Goal: Navigation & Orientation: Find specific page/section

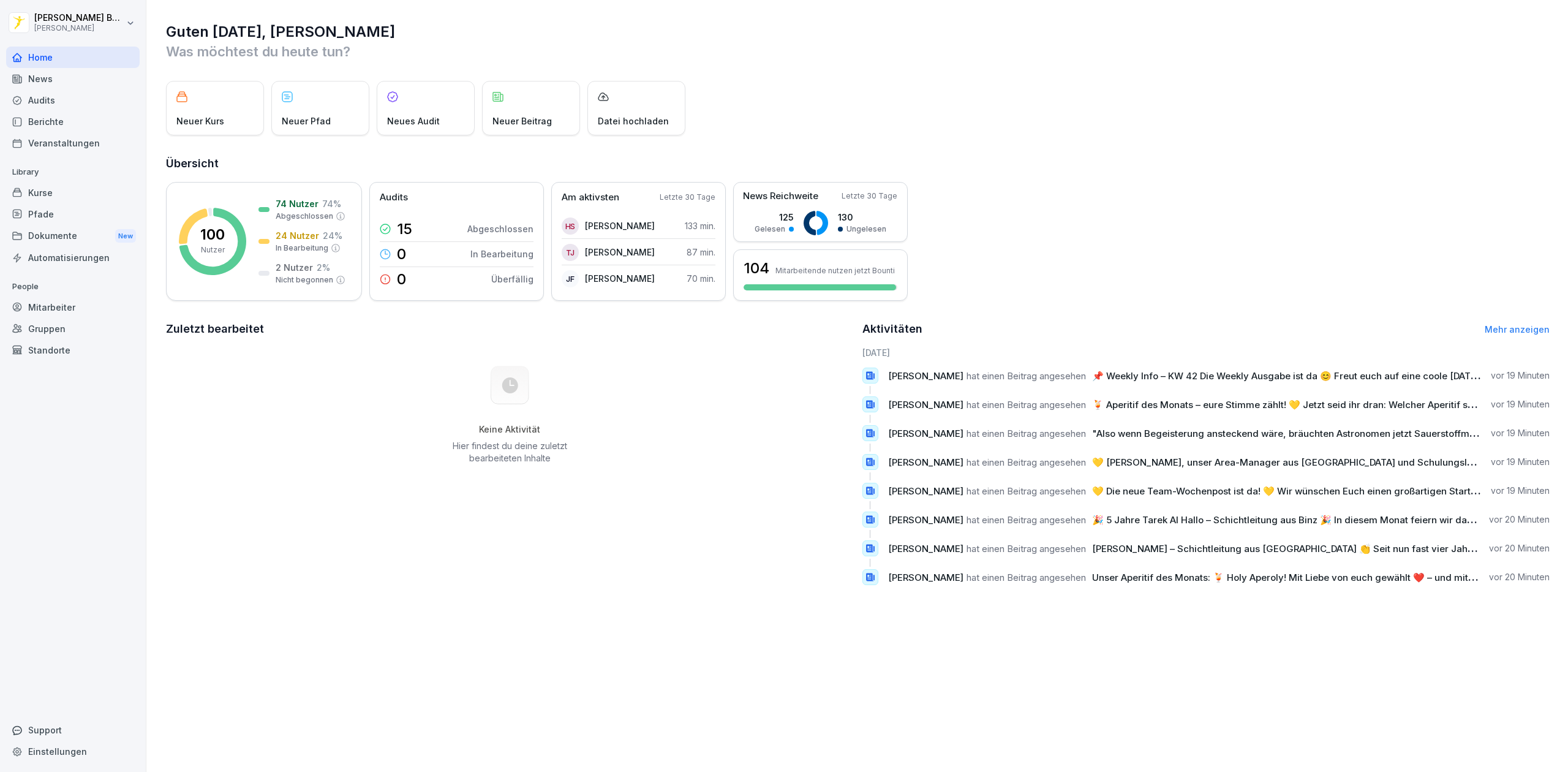
click at [221, 250] on p "Nutzer" at bounding box center [213, 250] width 24 height 11
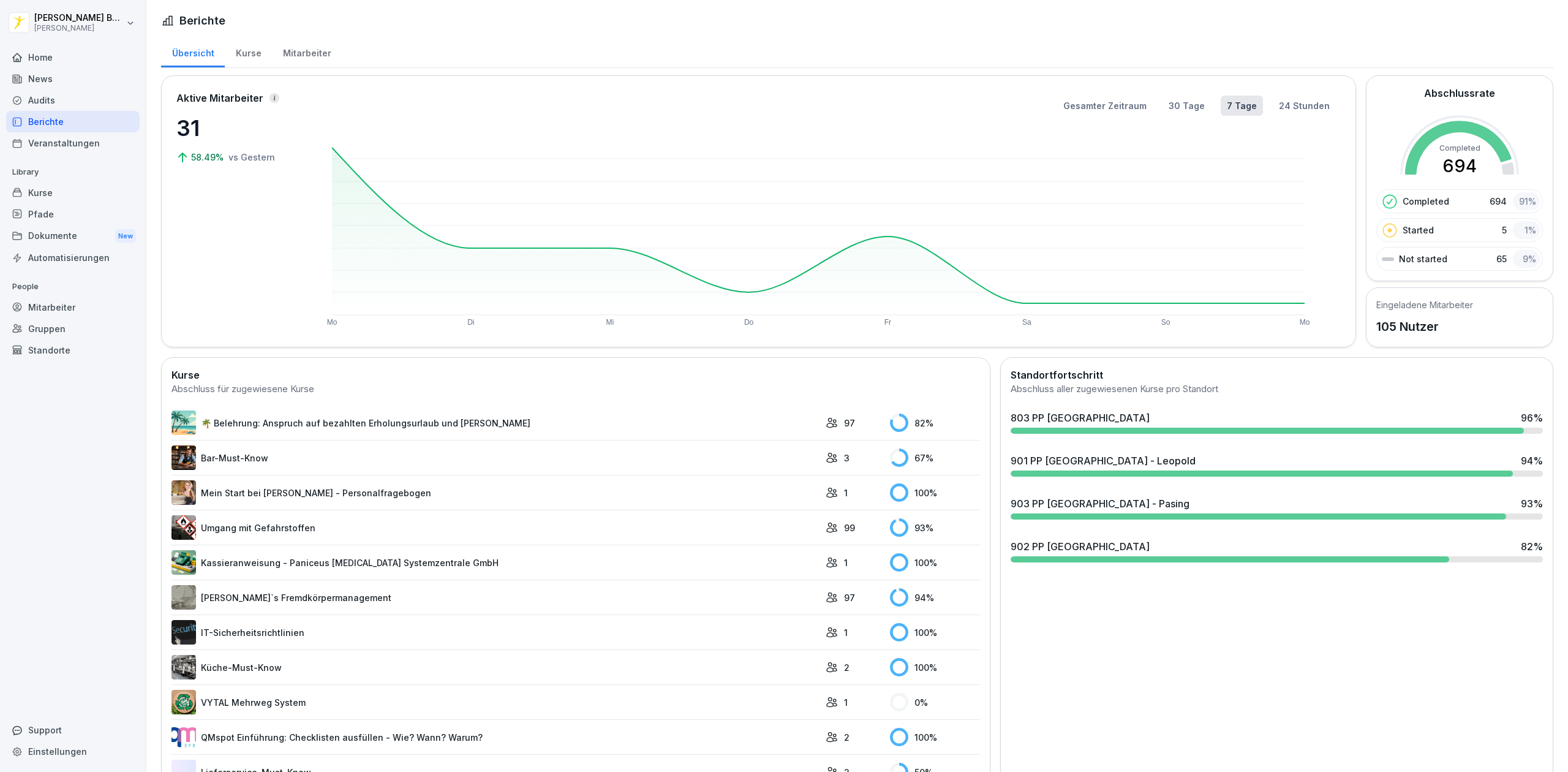
click at [1111, 509] on div "903 PP [GEOGRAPHIC_DATA] - Pasing" at bounding box center [1100, 504] width 179 height 15
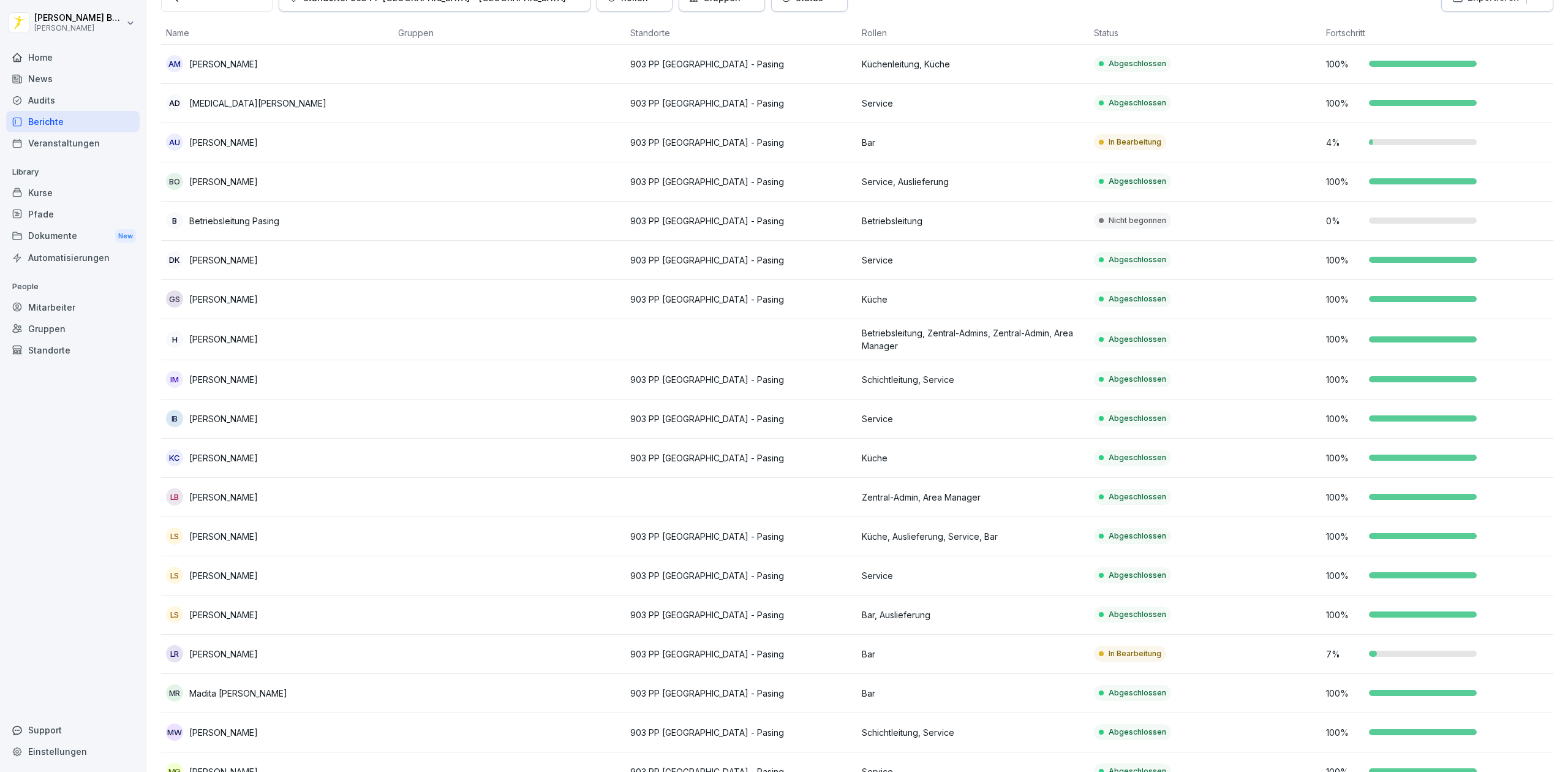
scroll to position [77, 0]
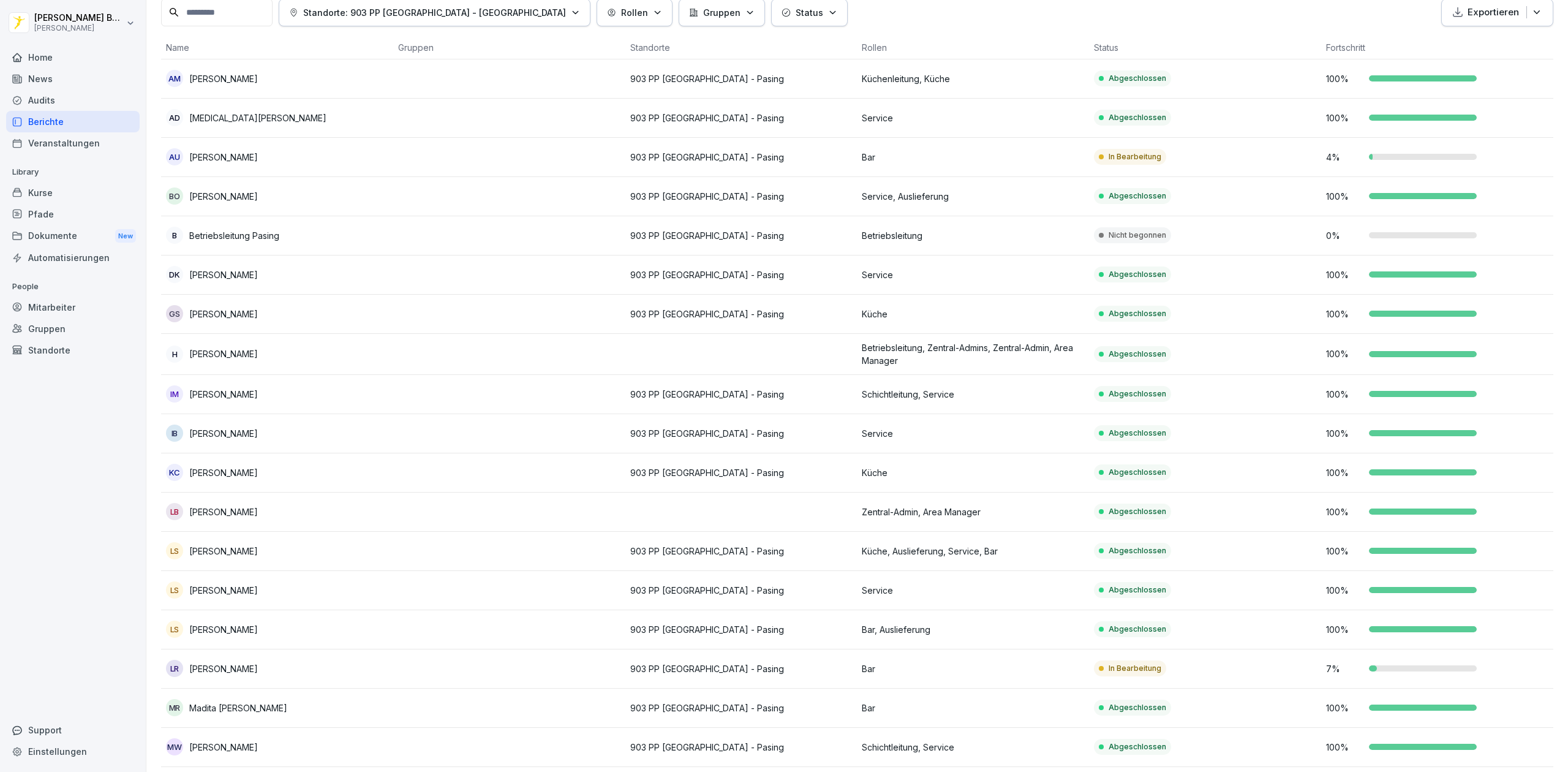
click at [50, 62] on div "Home" at bounding box center [73, 57] width 133 height 21
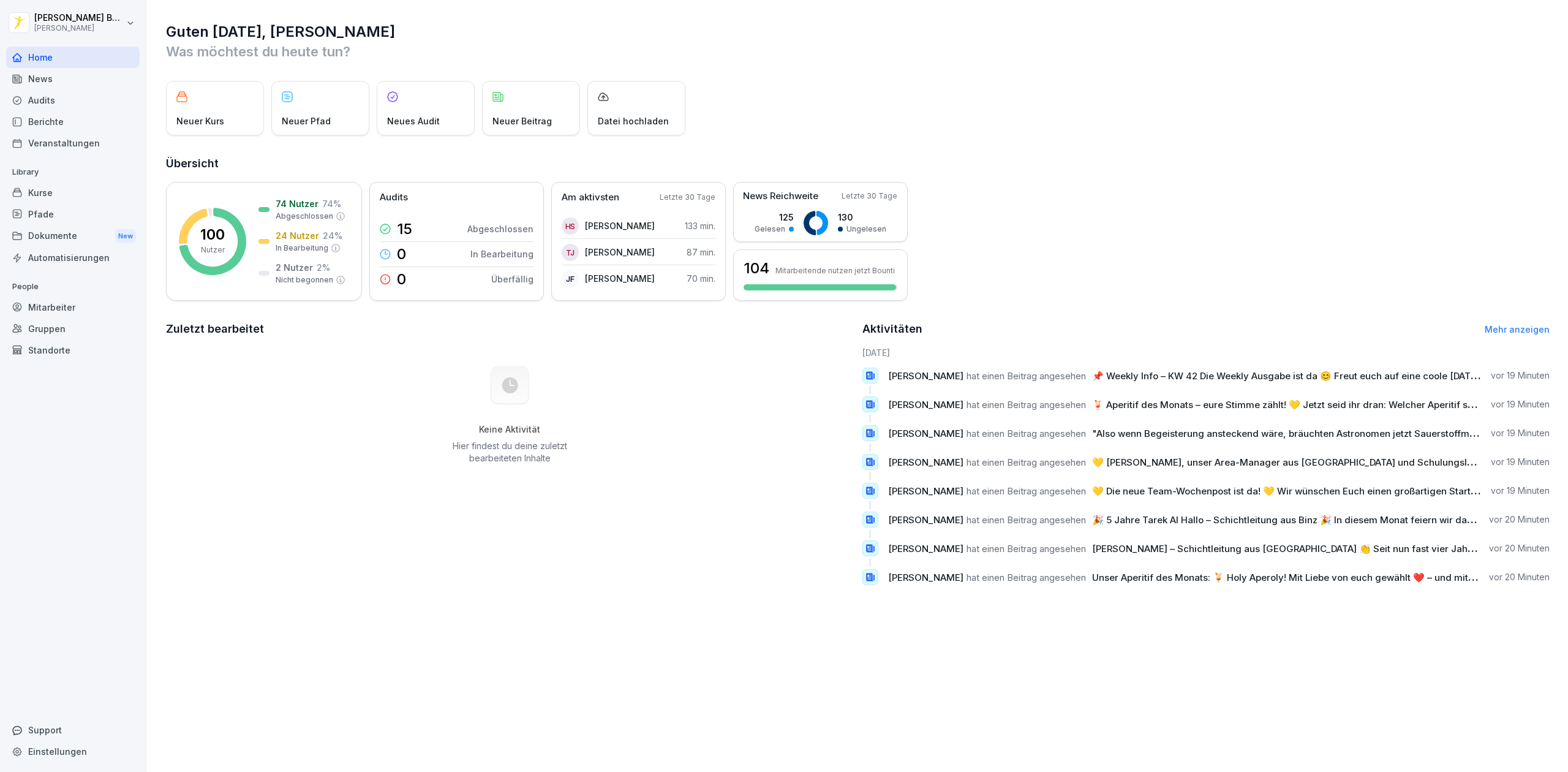
click at [39, 76] on div "News" at bounding box center [73, 78] width 133 height 21
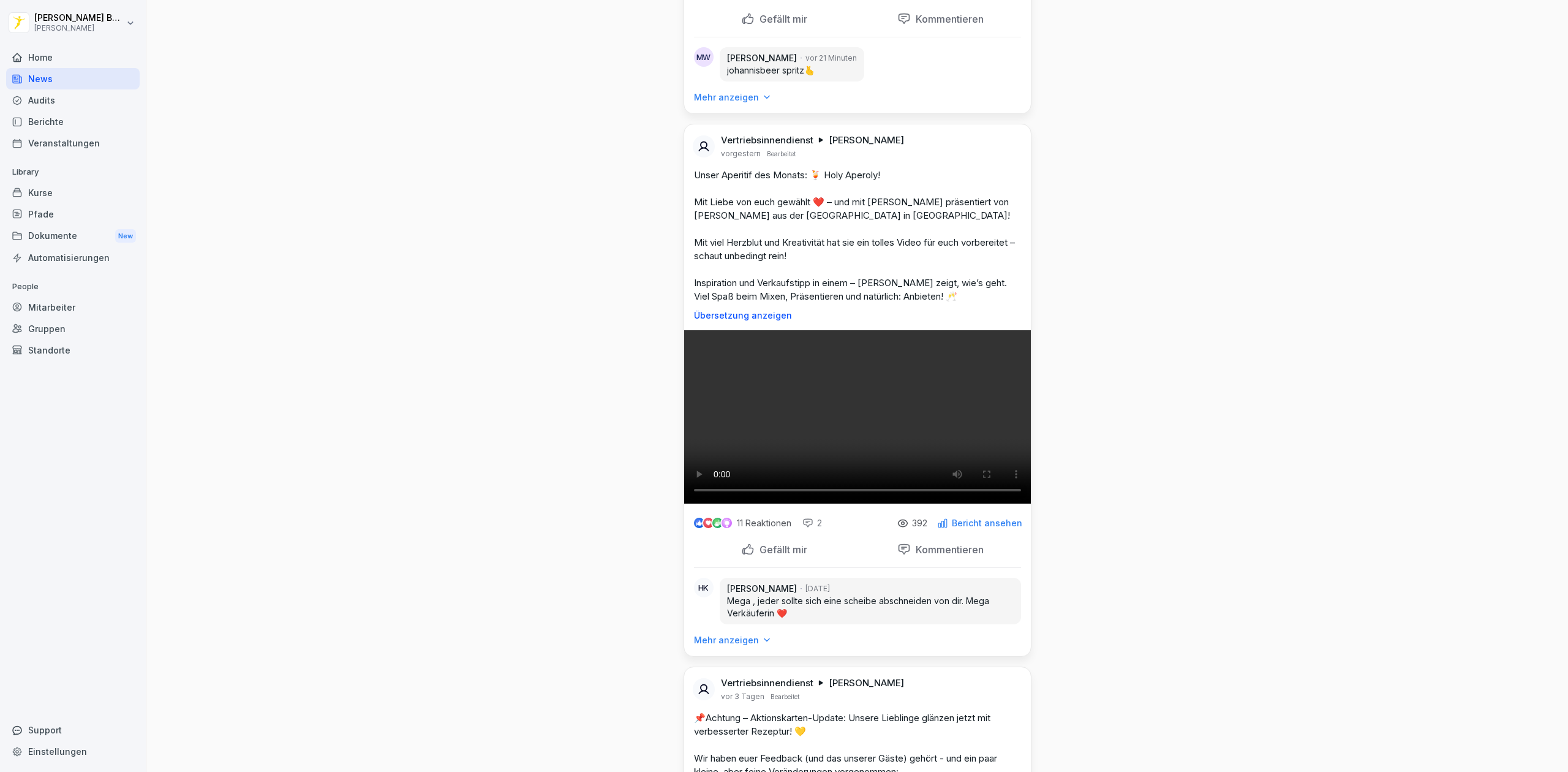
scroll to position [2128, 0]
click at [713, 103] on p "Mehr anzeigen" at bounding box center [726, 97] width 65 height 12
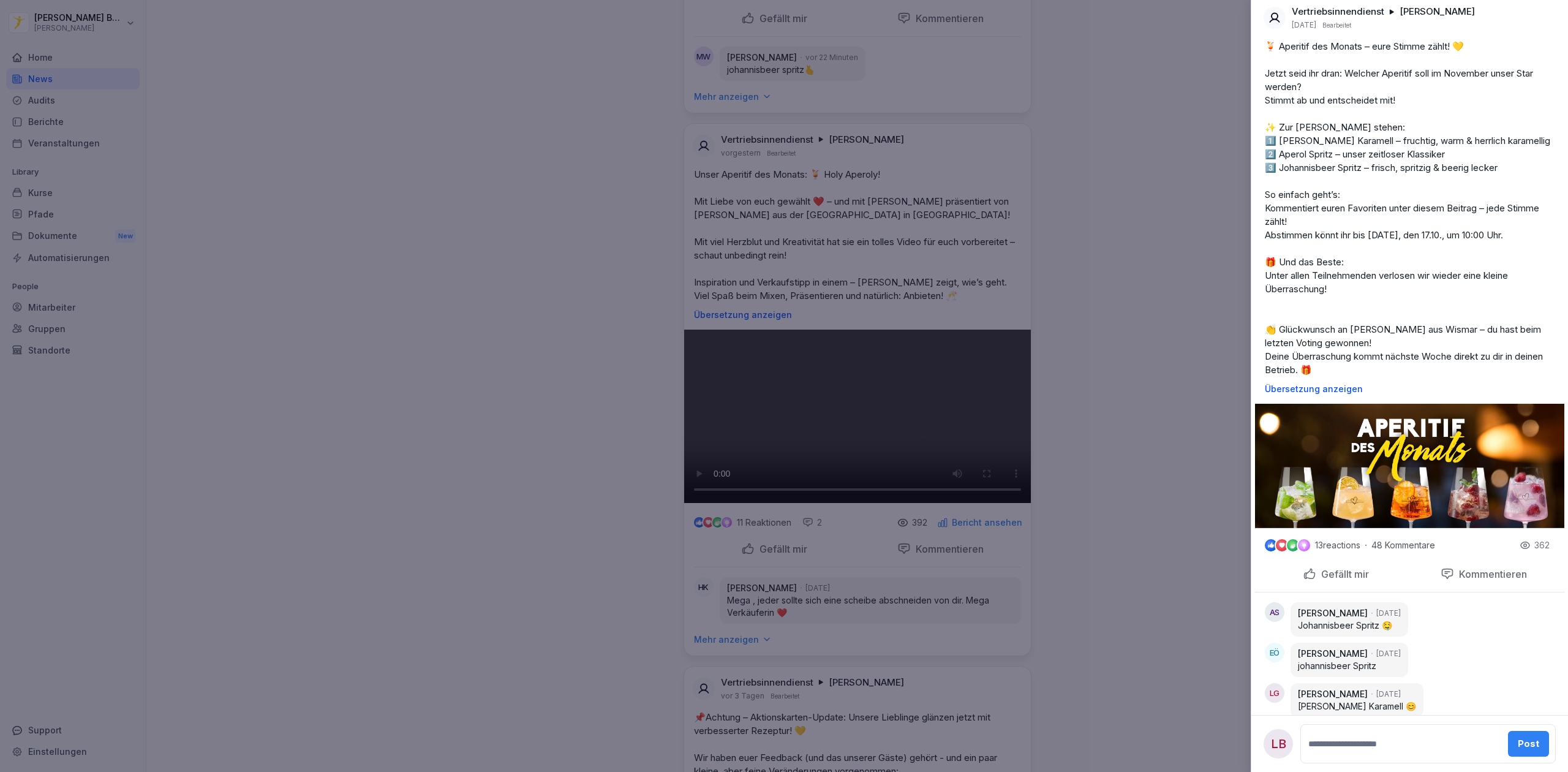
scroll to position [0, 0]
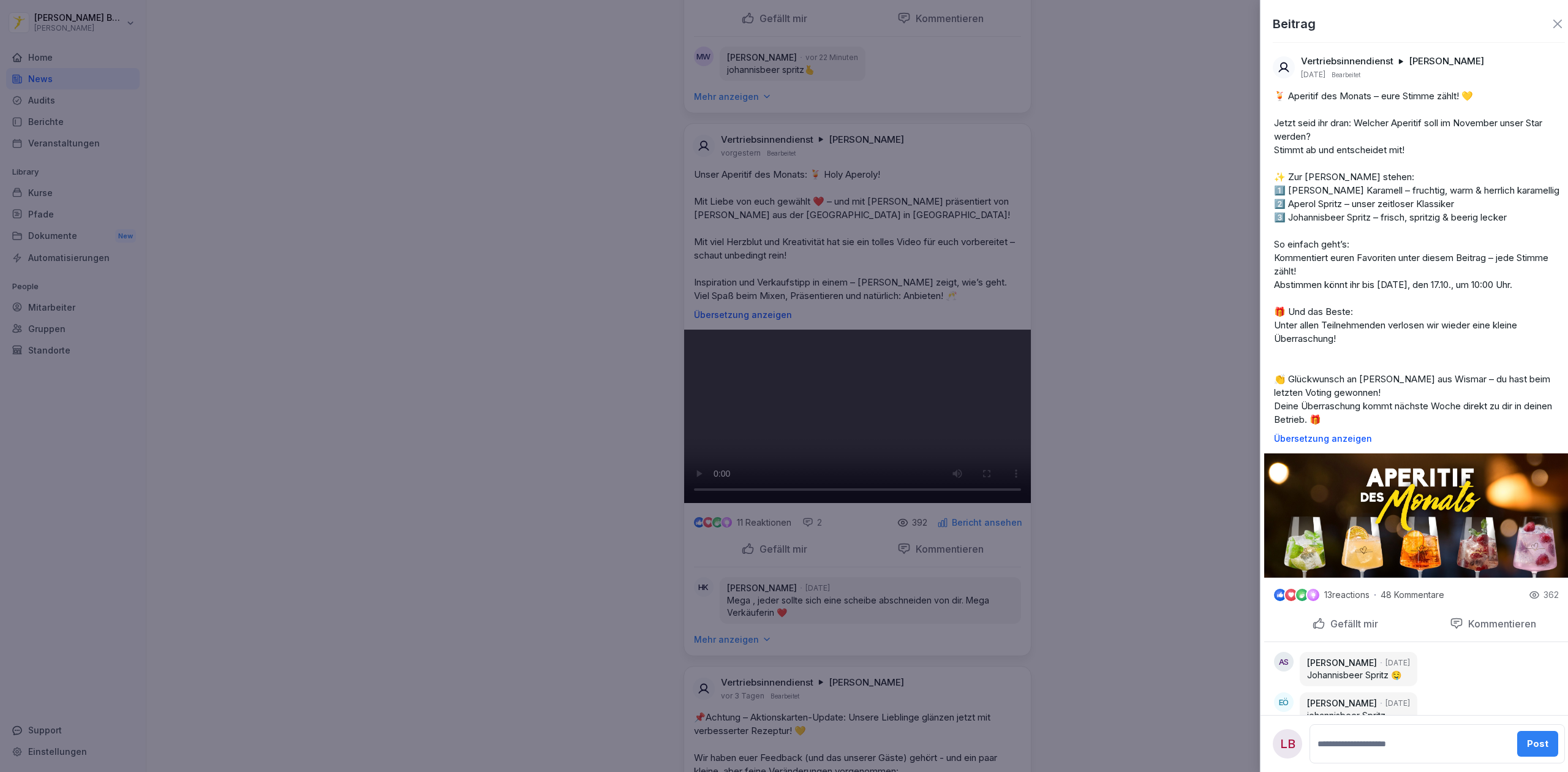
click at [1114, 298] on div at bounding box center [784, 386] width 1568 height 772
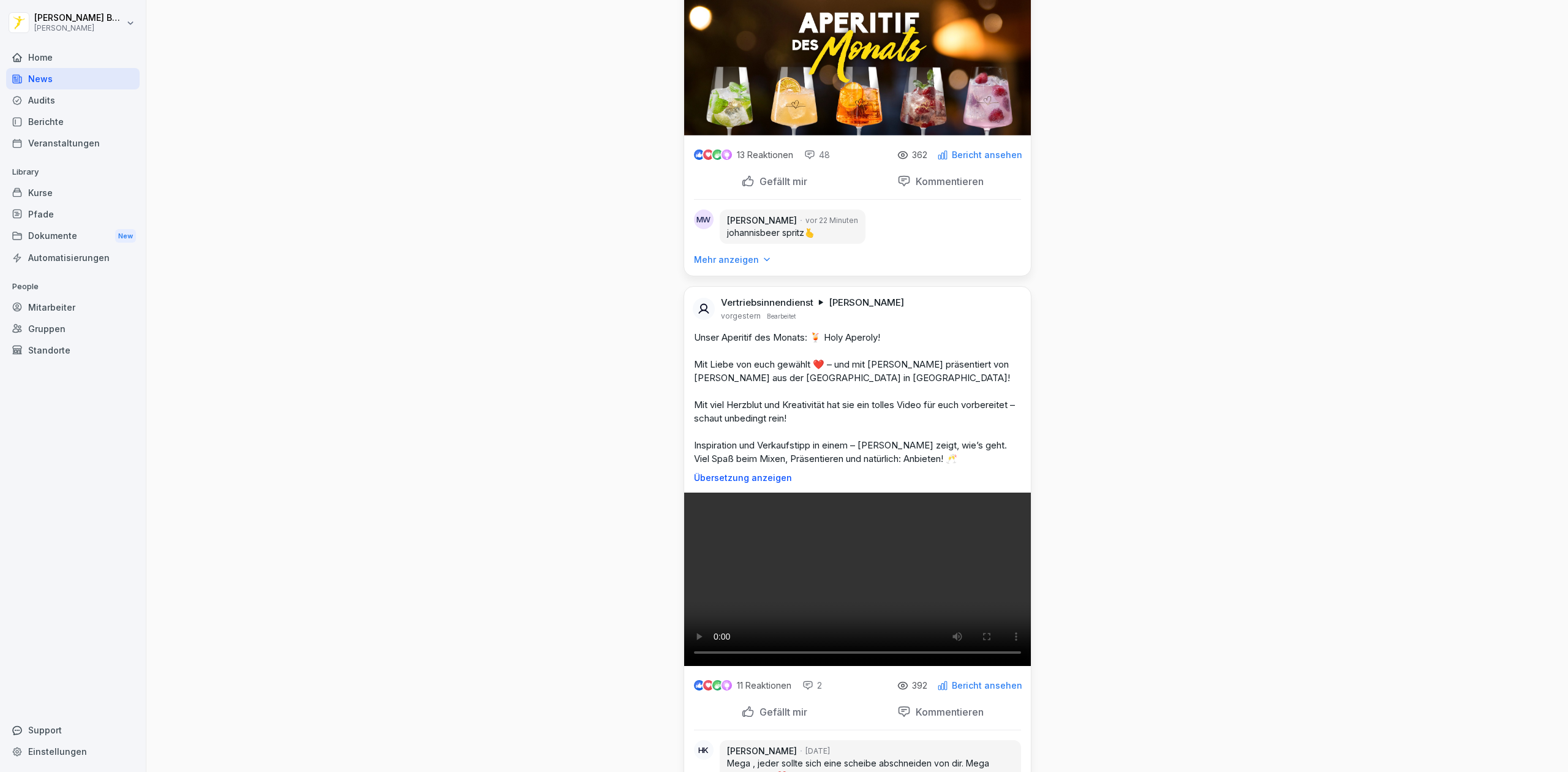
scroll to position [1964, 0]
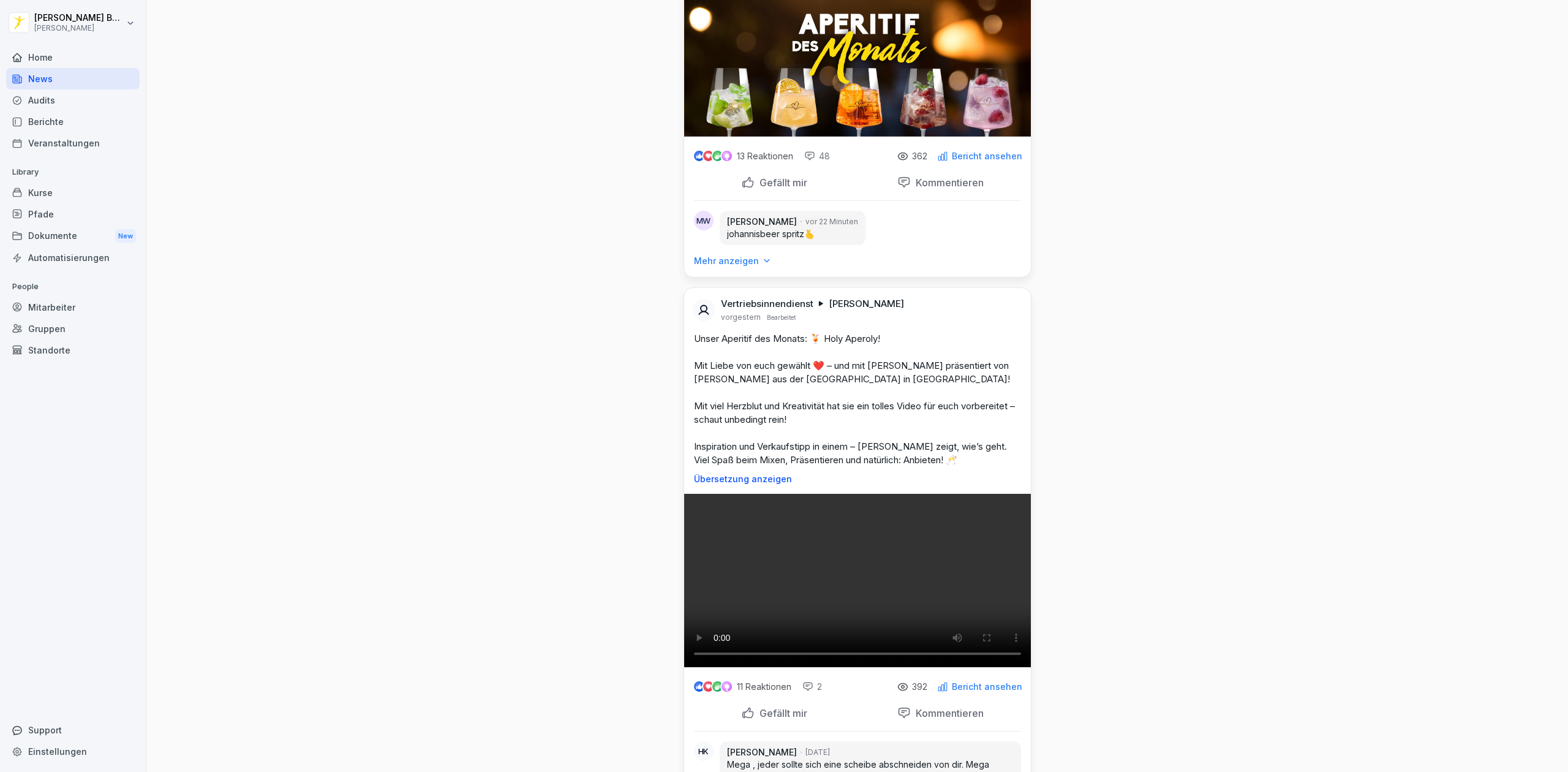
click at [47, 115] on div "Berichte" at bounding box center [73, 121] width 133 height 21
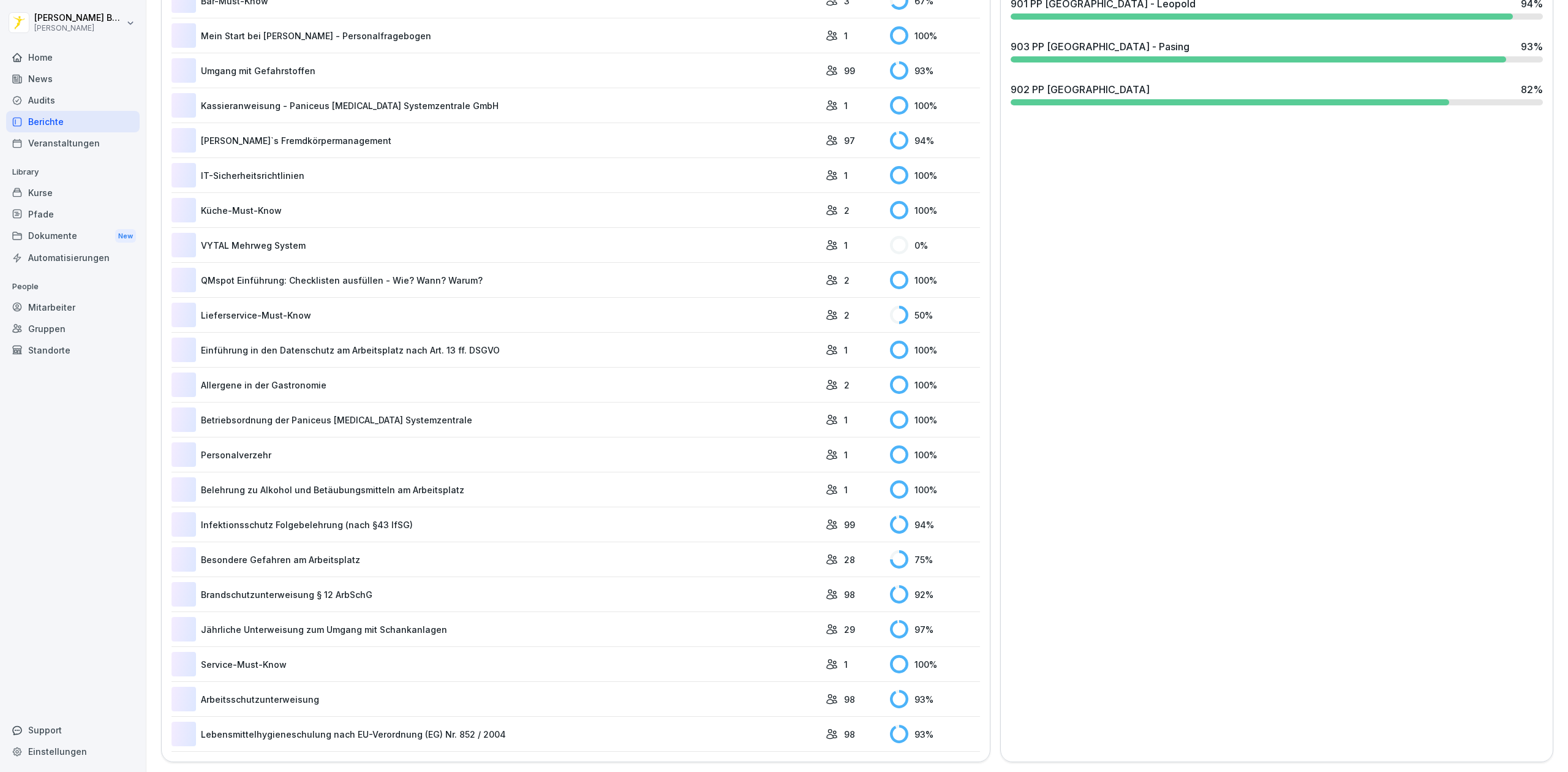
scroll to position [75, 0]
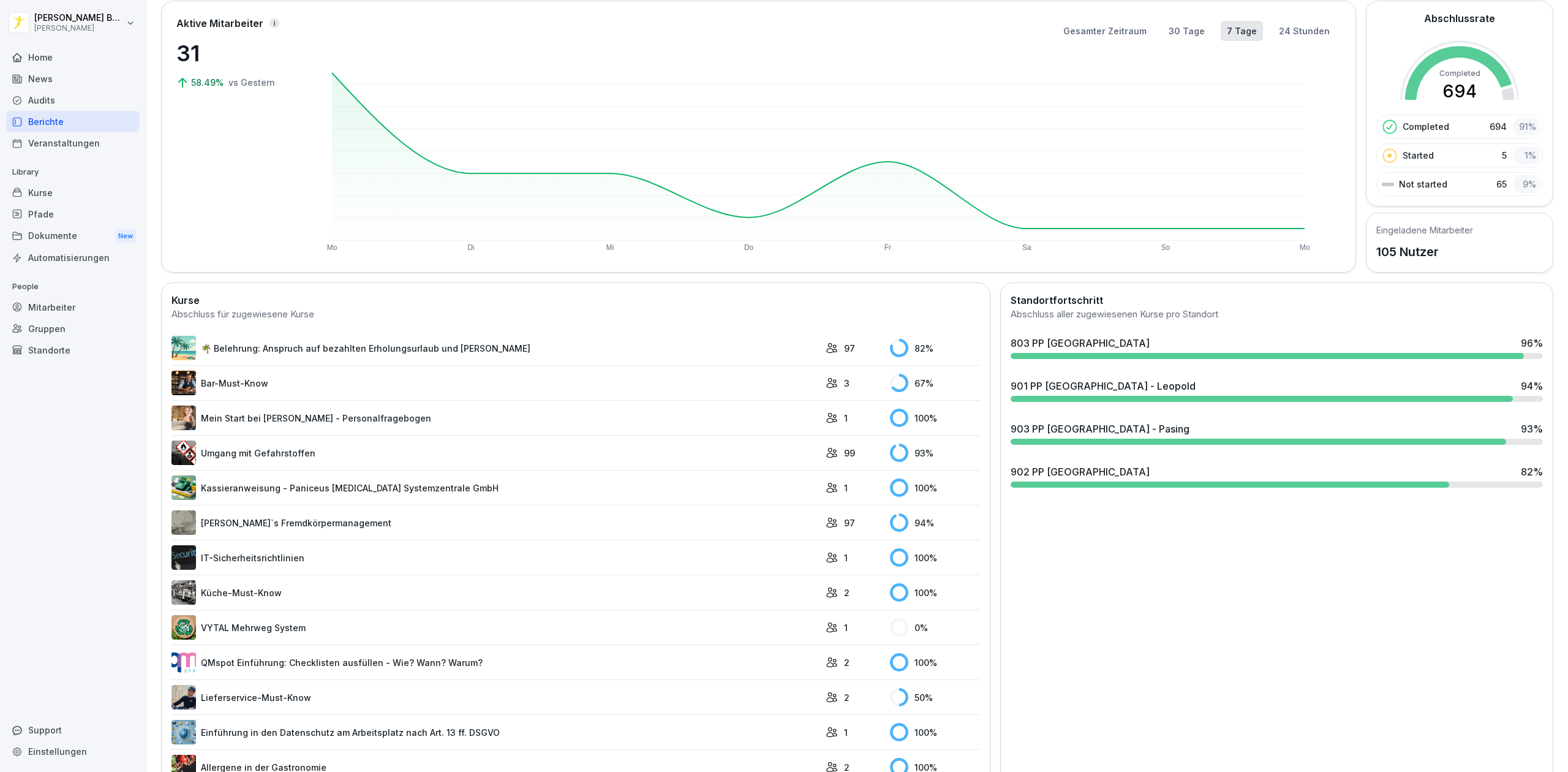
click at [1156, 438] on div "903 PP [GEOGRAPHIC_DATA] - Pasing 93 %" at bounding box center [1277, 433] width 542 height 33
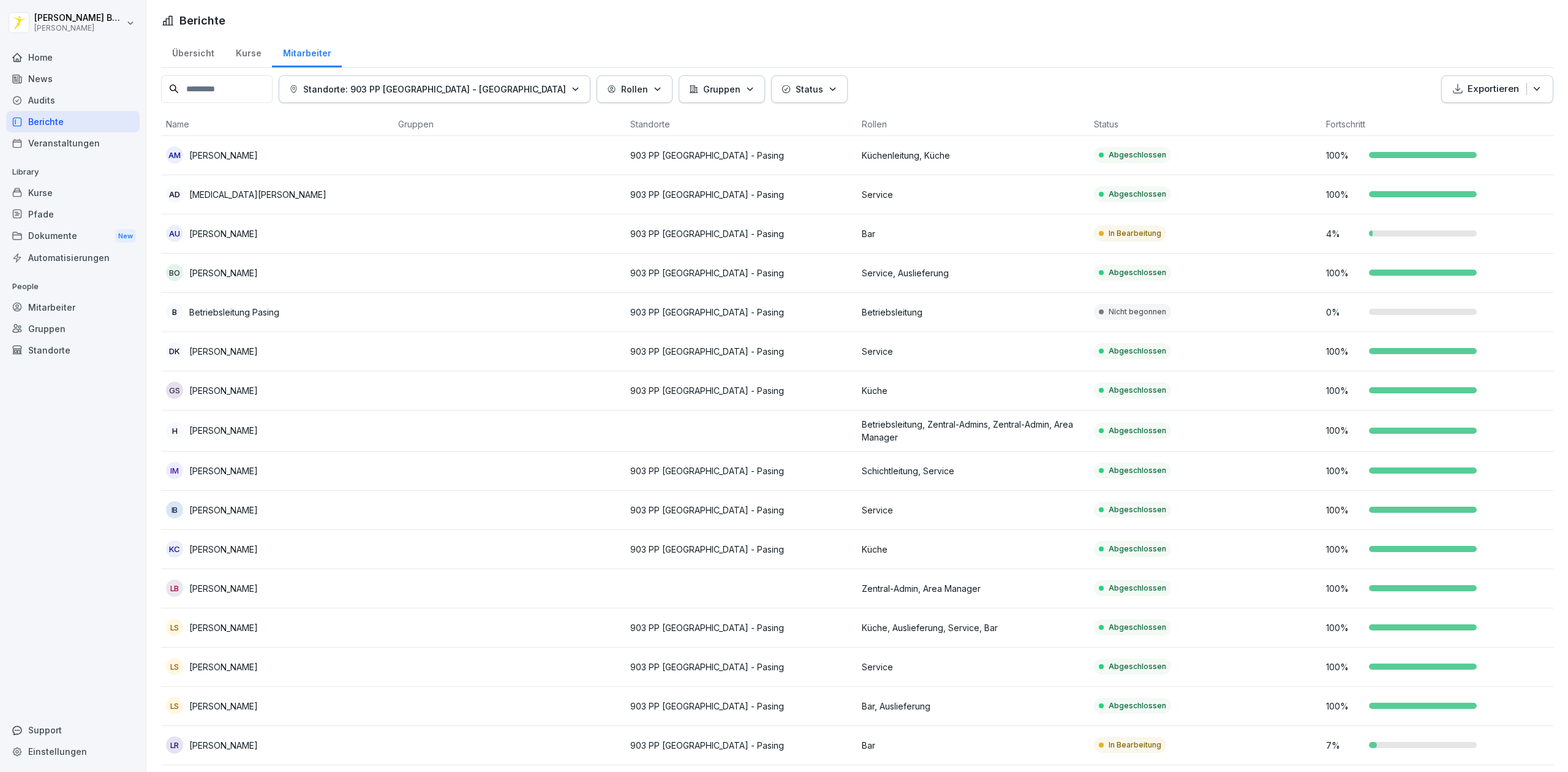
click at [55, 68] on div "News" at bounding box center [73, 78] width 133 height 21
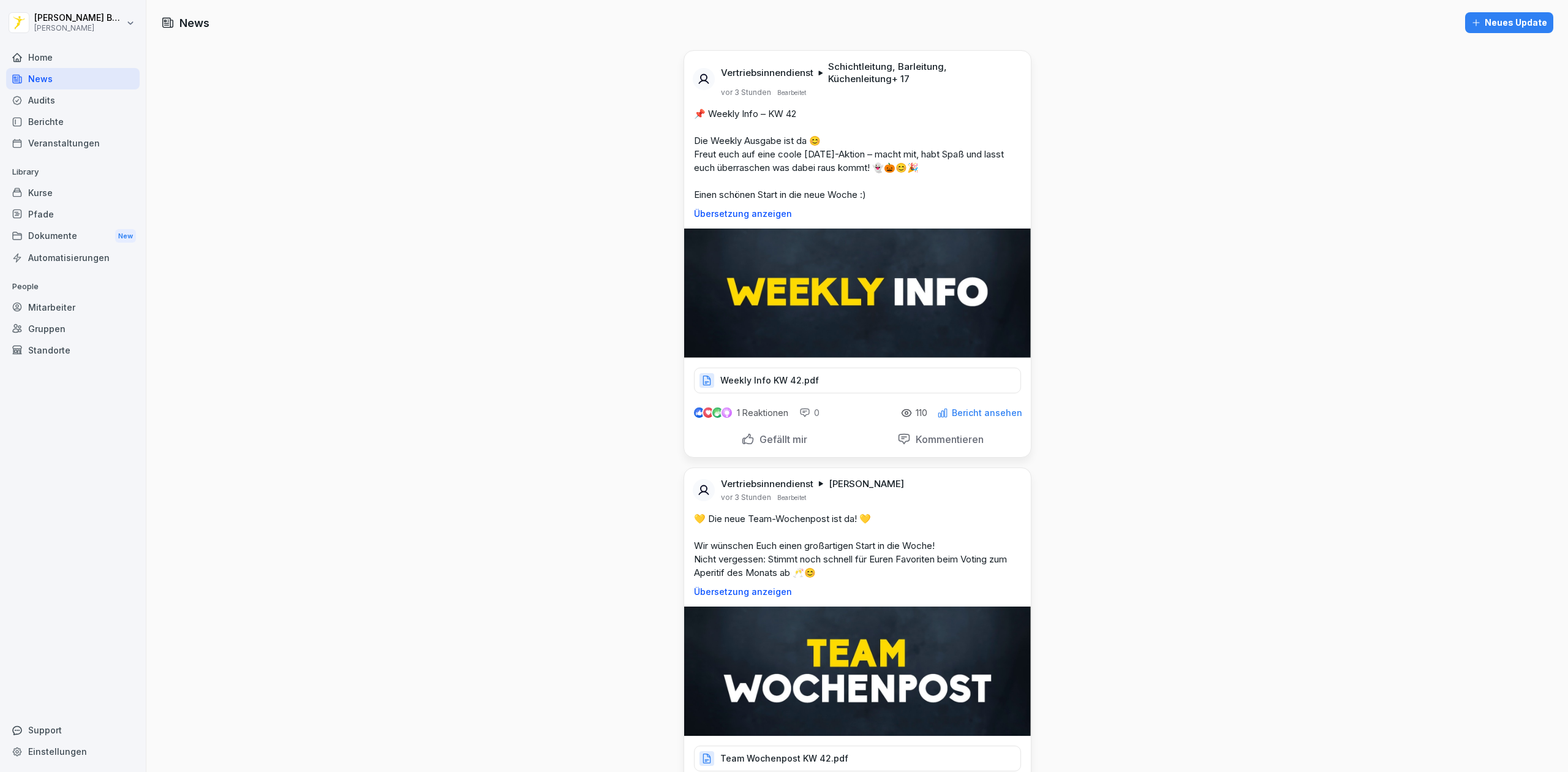
click at [56, 56] on div "Home" at bounding box center [73, 57] width 133 height 21
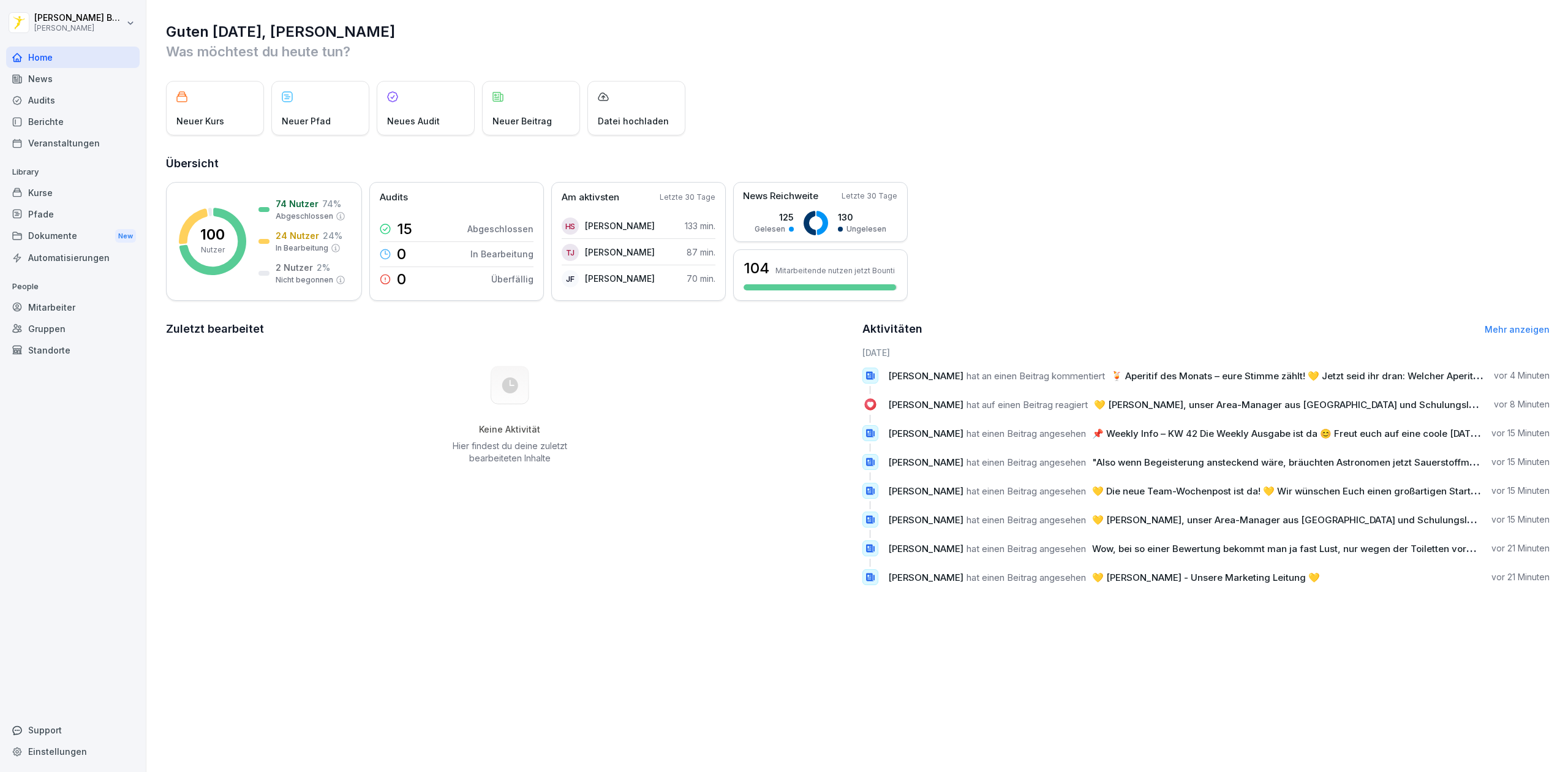
click at [51, 77] on div "News" at bounding box center [73, 78] width 133 height 21
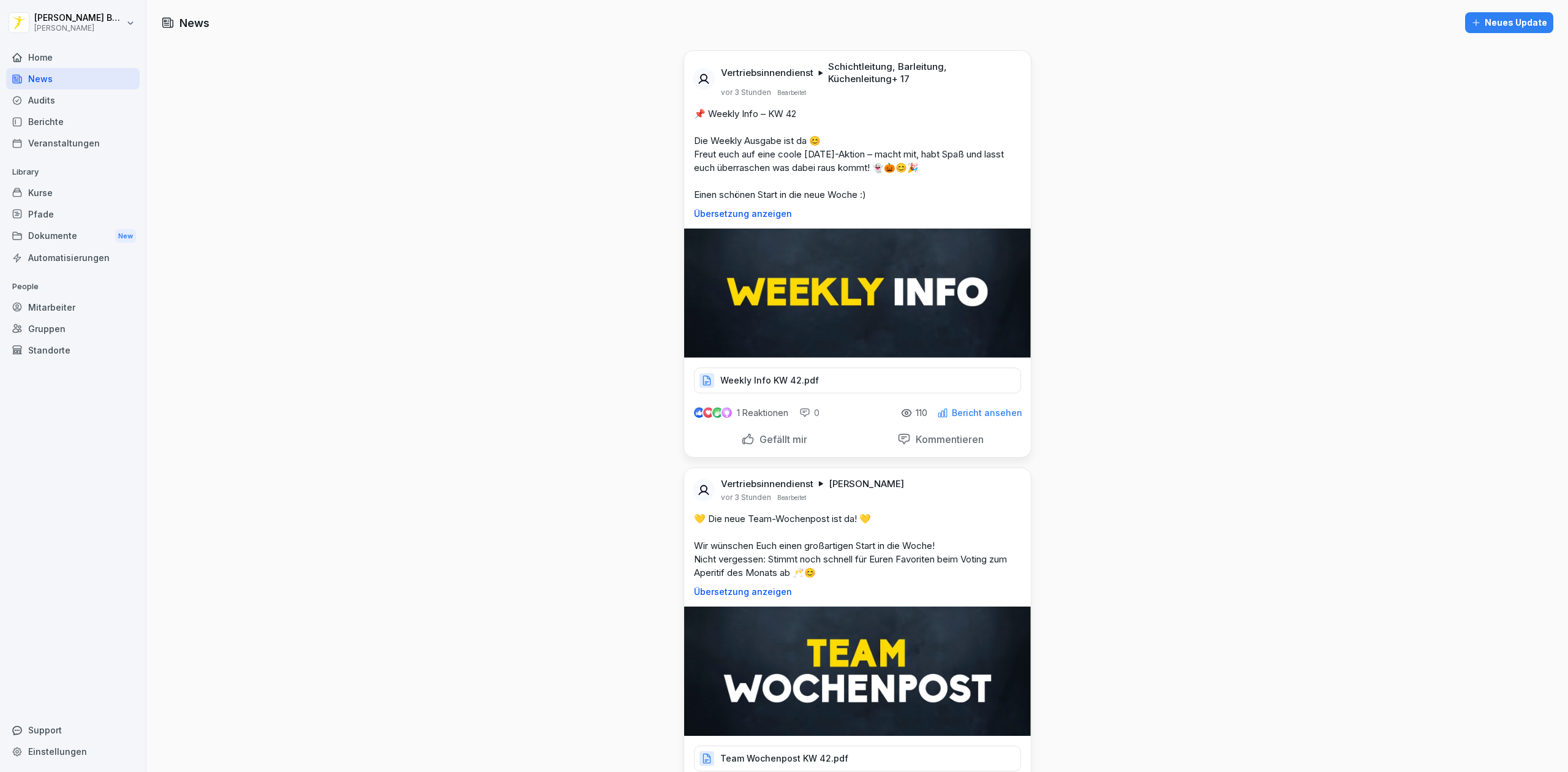
click at [60, 113] on div "Berichte" at bounding box center [73, 121] width 133 height 21
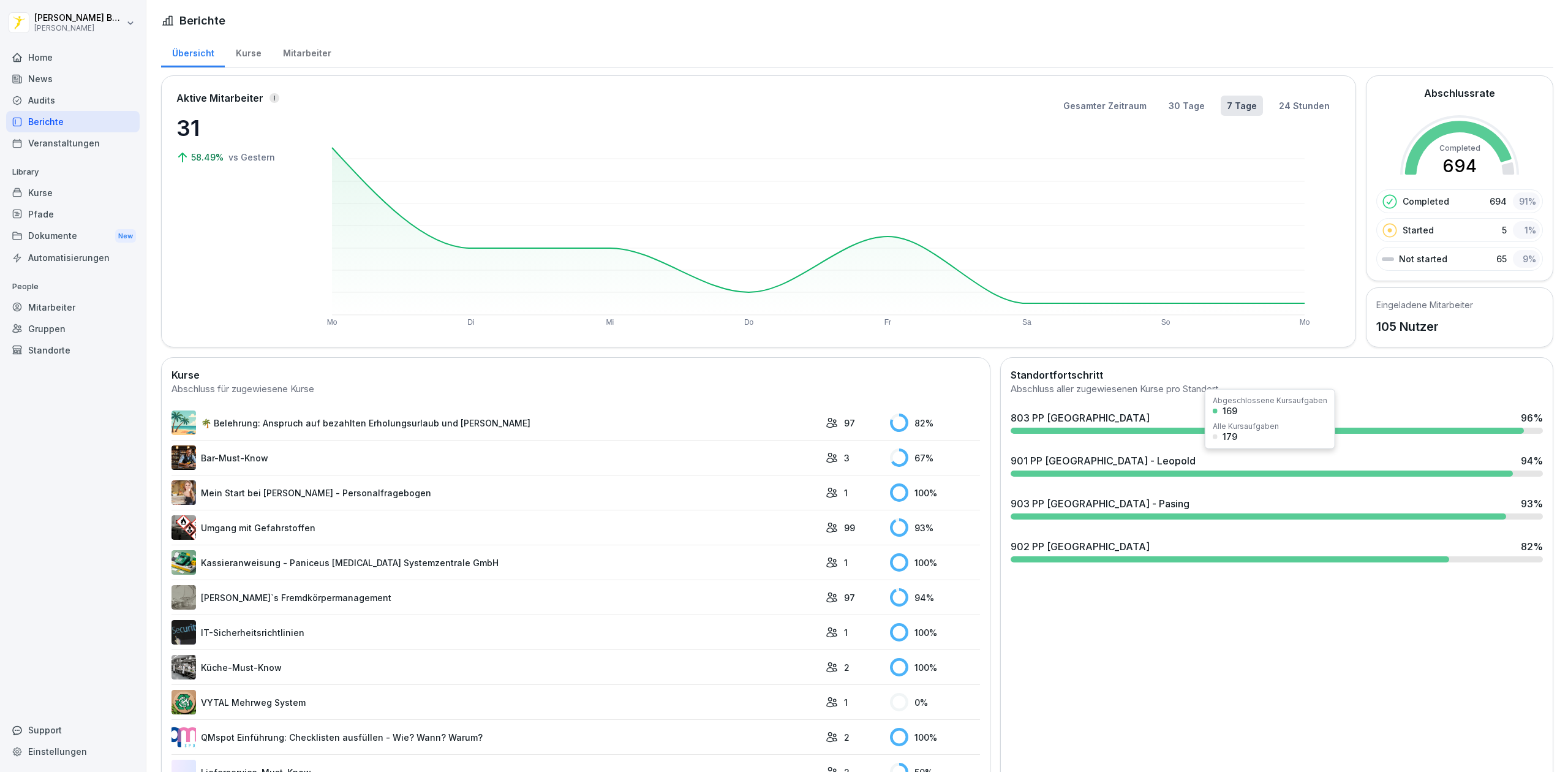
click at [1116, 472] on div at bounding box center [1262, 473] width 502 height 6
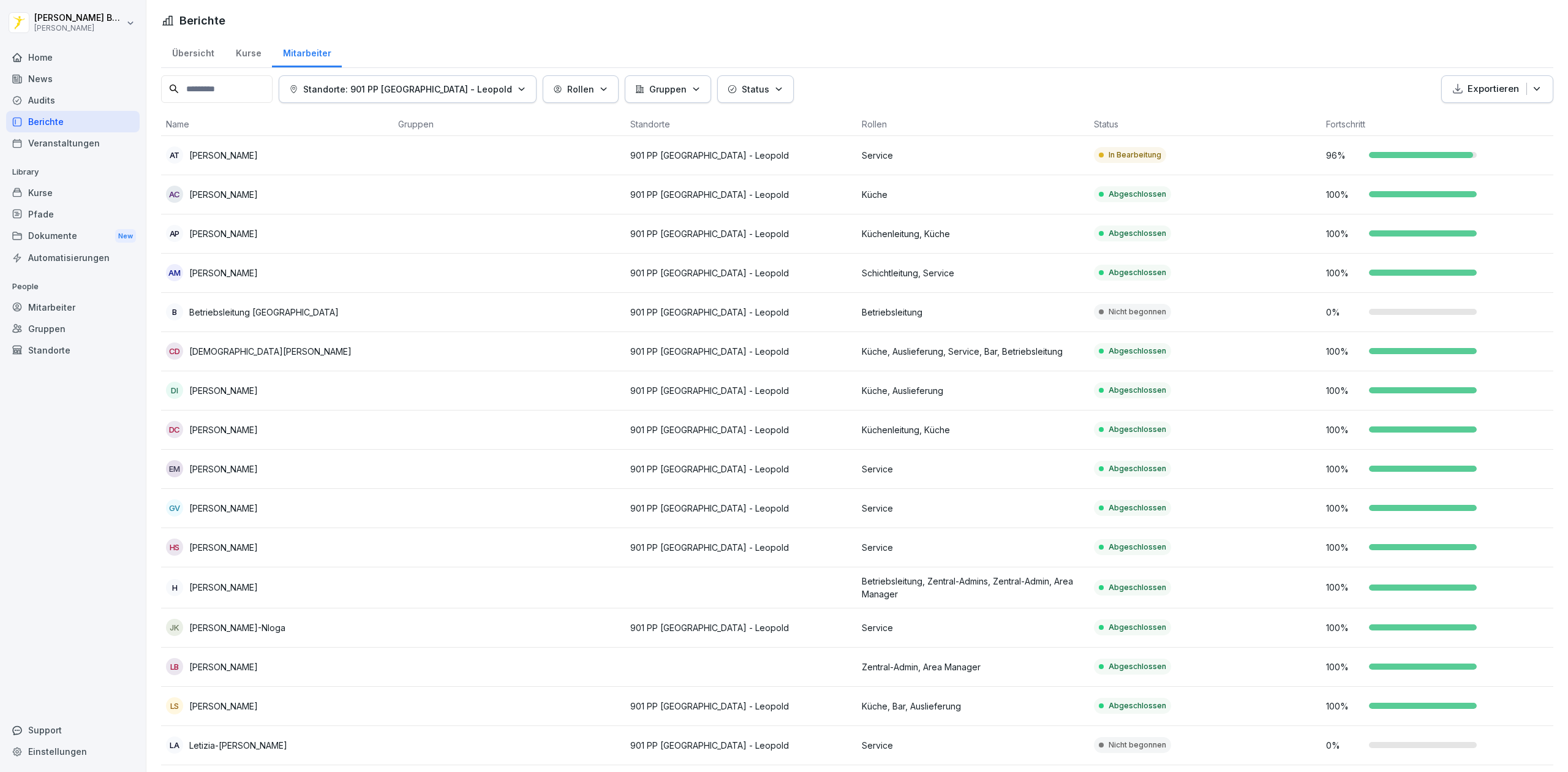
click at [32, 114] on div "Berichte" at bounding box center [73, 121] width 133 height 21
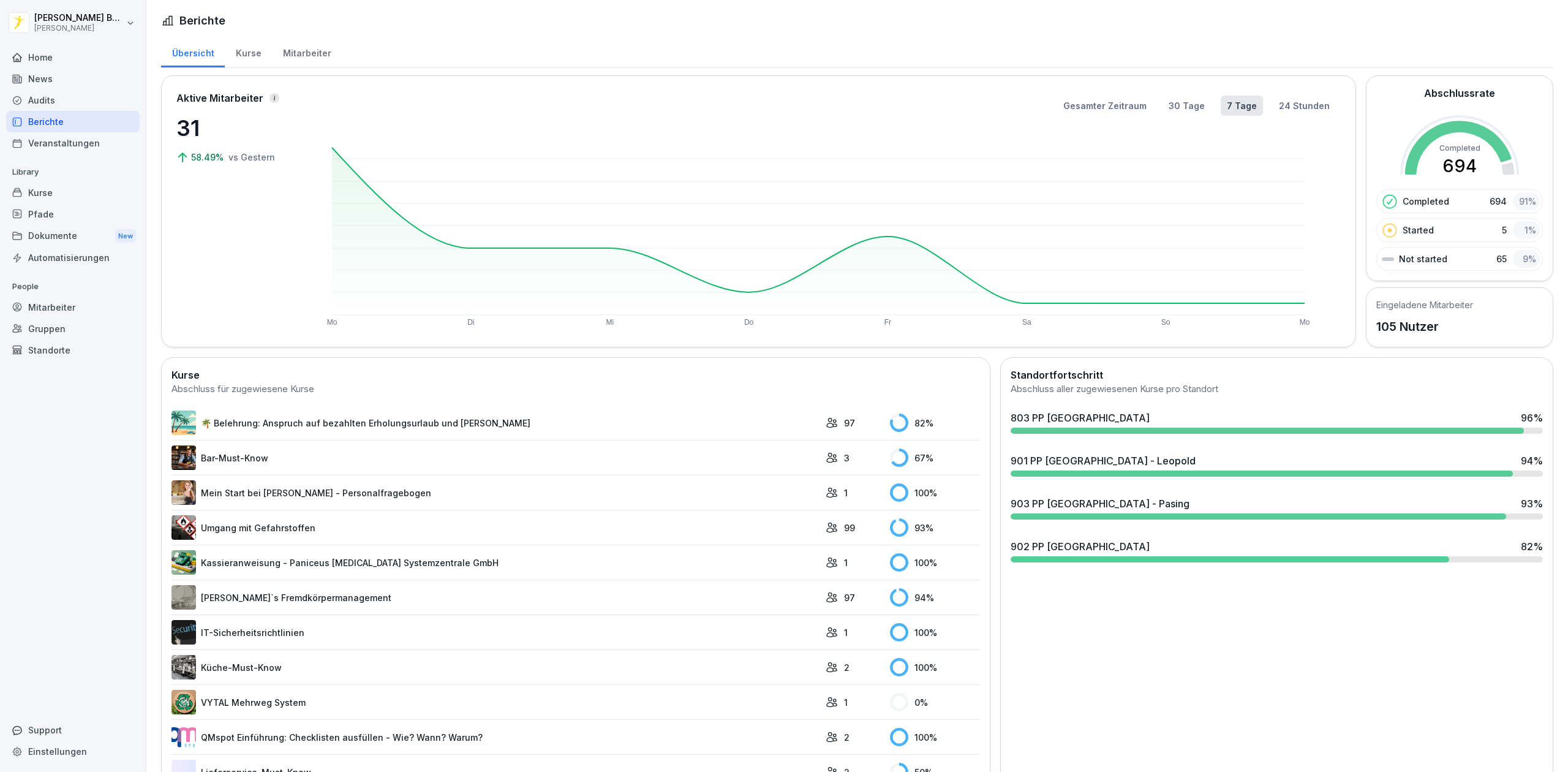
click at [1164, 547] on div "902 PP [GEOGRAPHIC_DATA] 82 %" at bounding box center [1277, 546] width 532 height 15
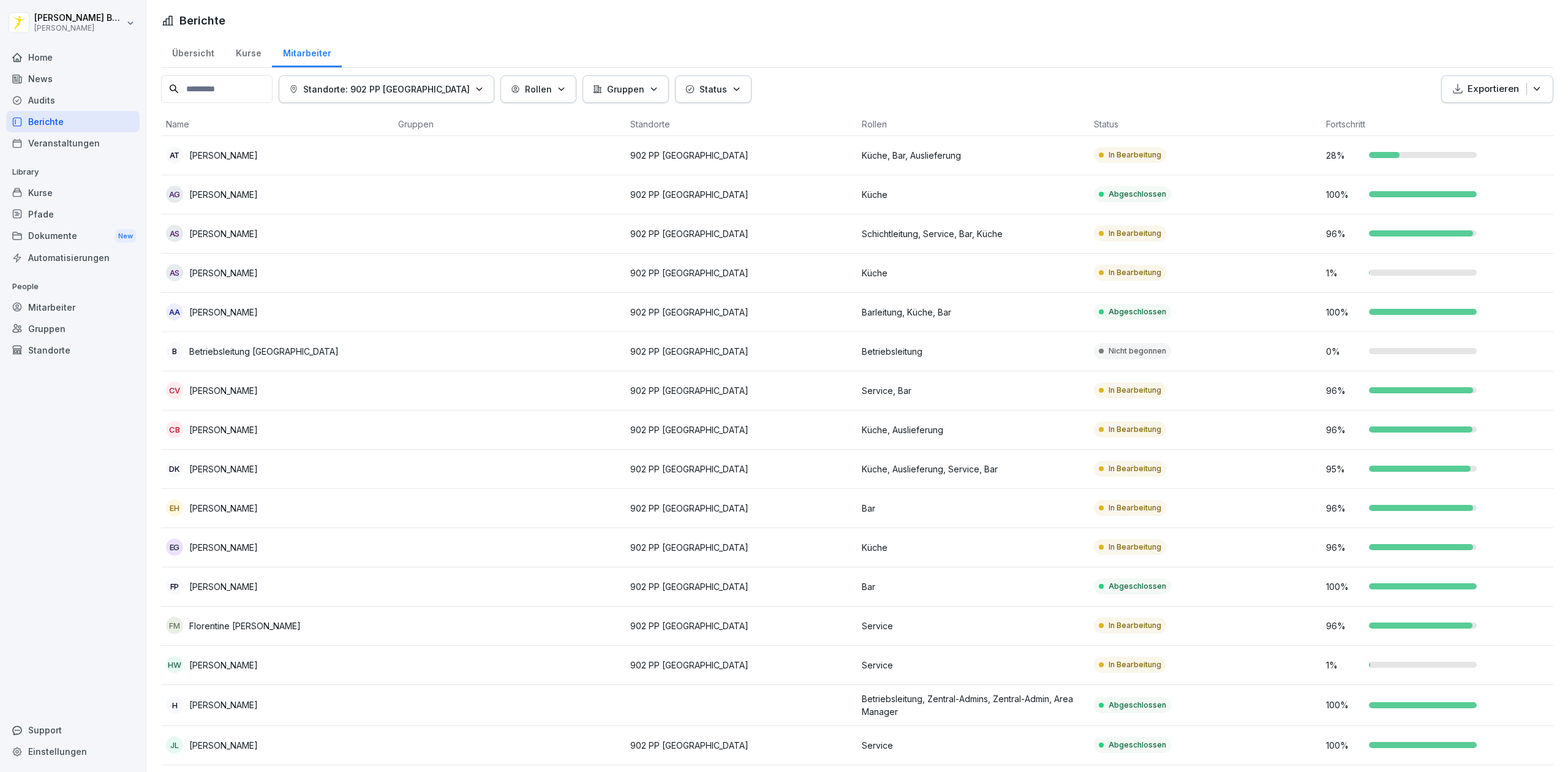
click at [56, 64] on div "Home" at bounding box center [73, 57] width 133 height 21
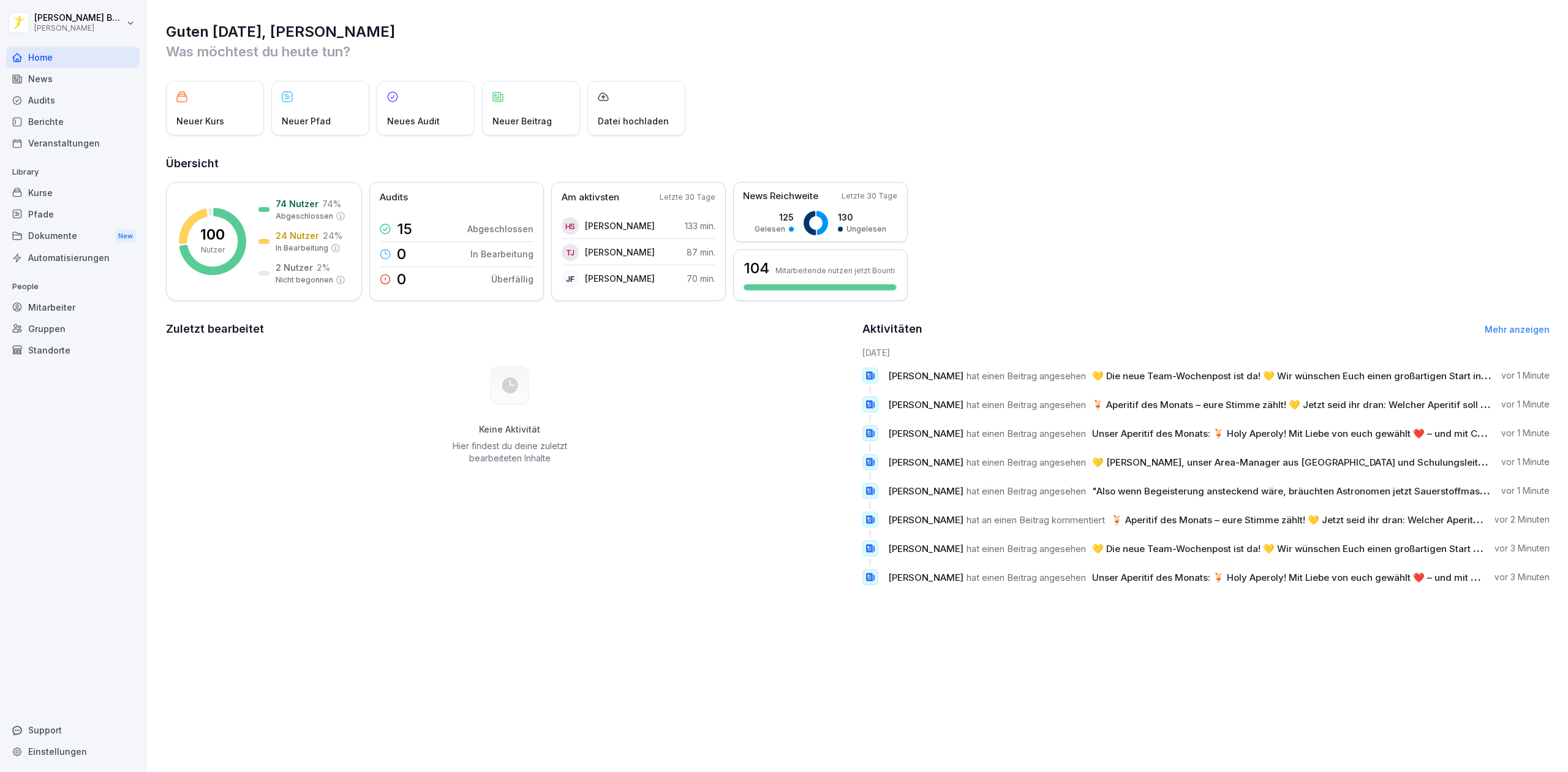
click at [45, 78] on div "News" at bounding box center [73, 78] width 133 height 21
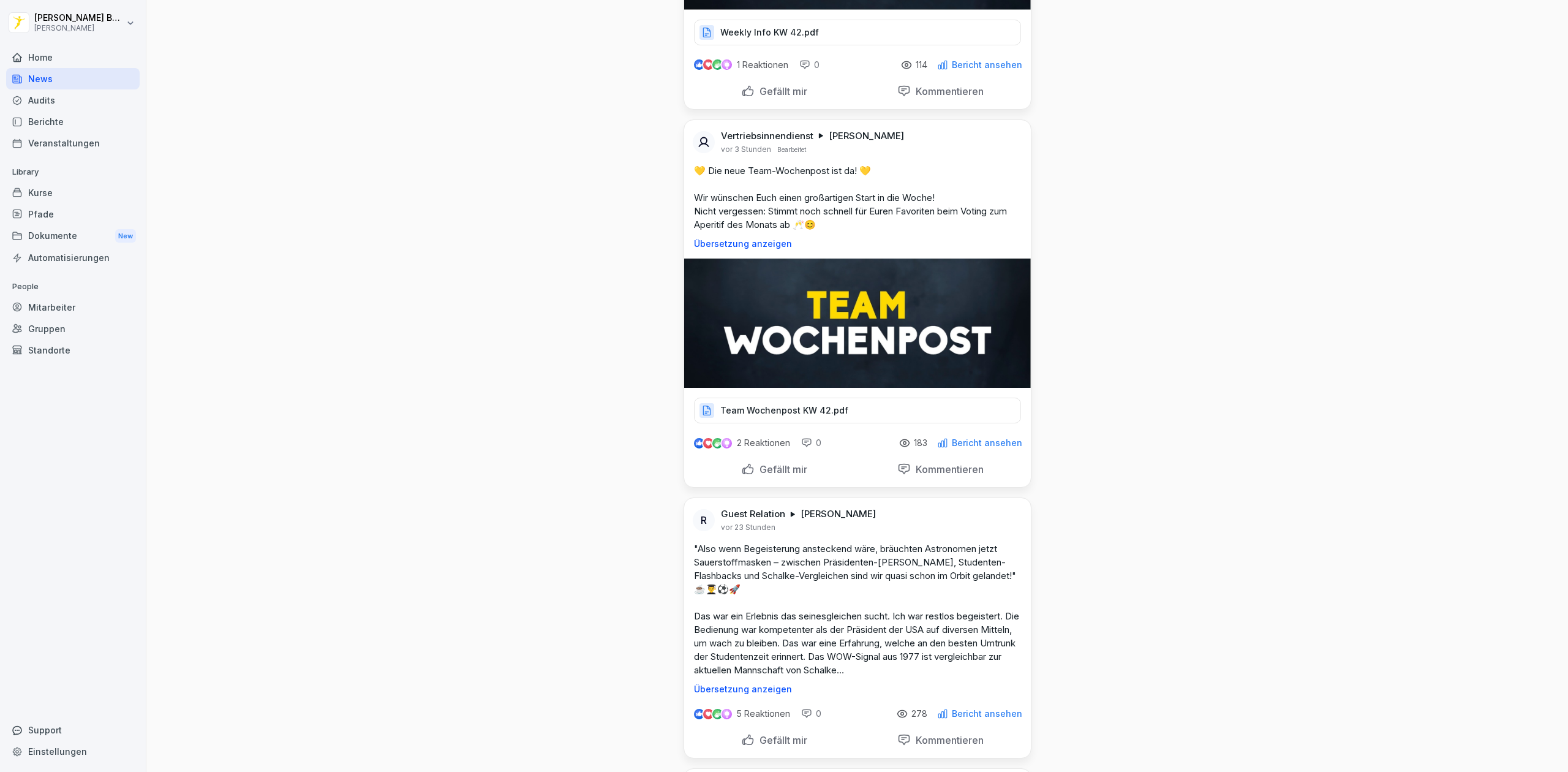
scroll to position [349, 0]
click at [952, 444] on p "Bericht ansehen" at bounding box center [987, 442] width 70 height 10
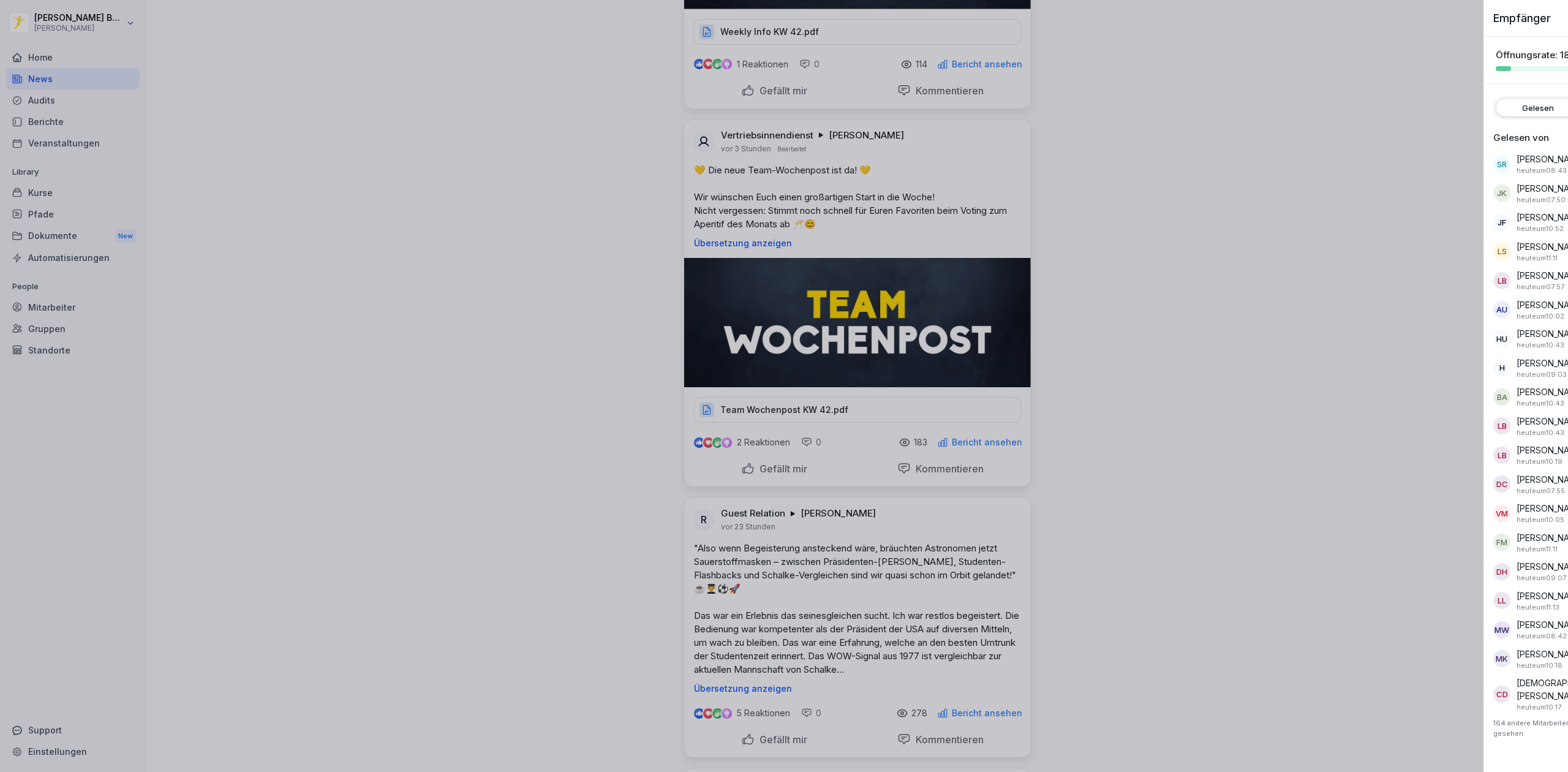
click at [1191, 289] on div at bounding box center [784, 386] width 1568 height 772
